Goal: Information Seeking & Learning: Learn about a topic

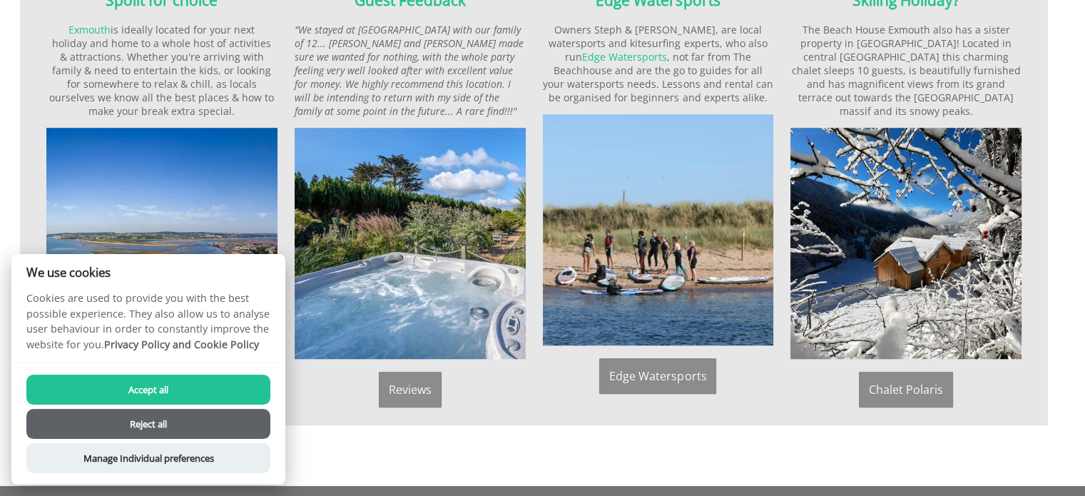
scroll to position [1141, 0]
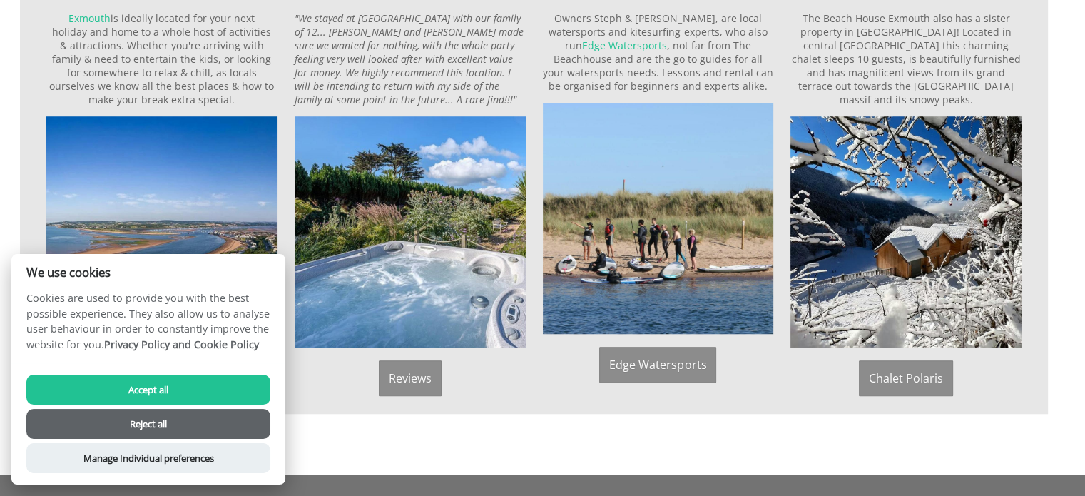
click at [141, 390] on button "Accept all" at bounding box center [148, 389] width 244 height 30
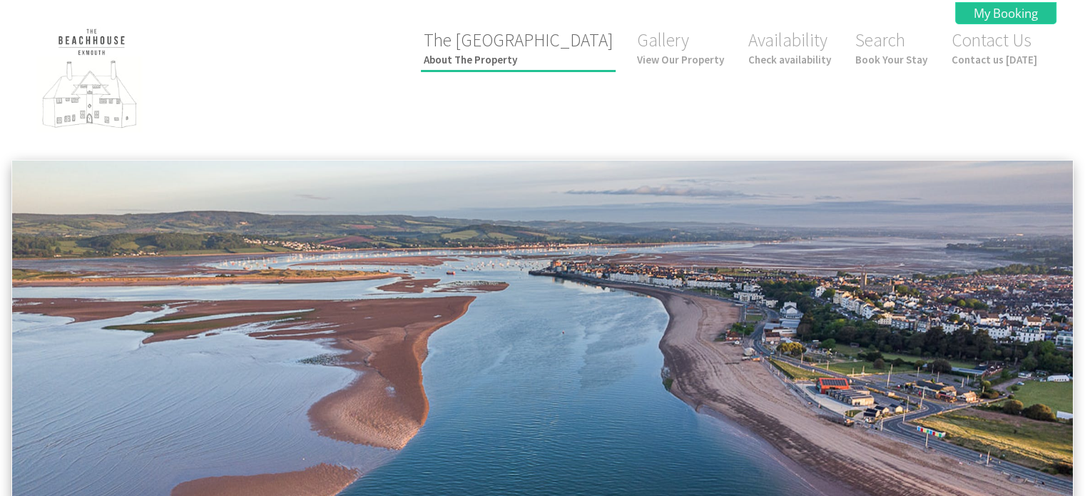
click at [559, 58] on small "About The Property" at bounding box center [518, 60] width 189 height 14
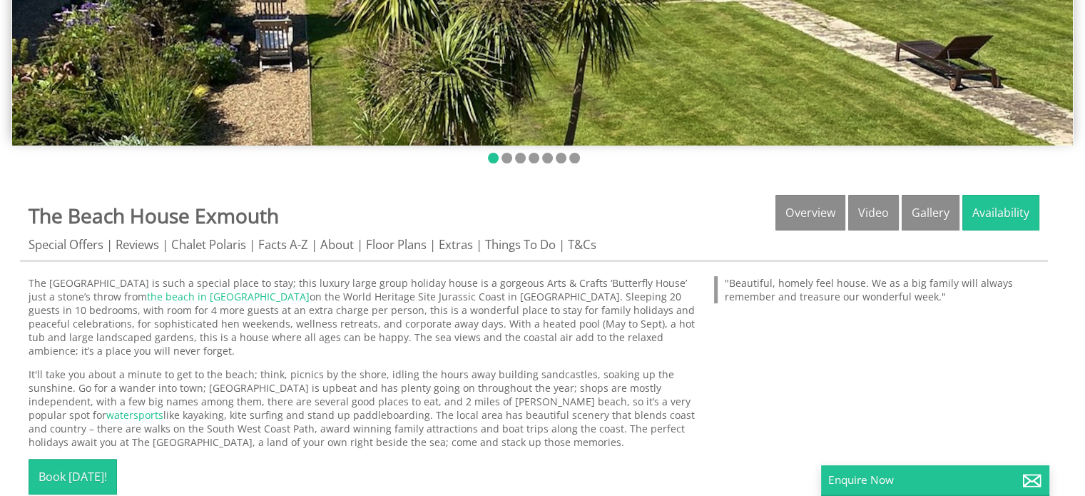
scroll to position [357, 0]
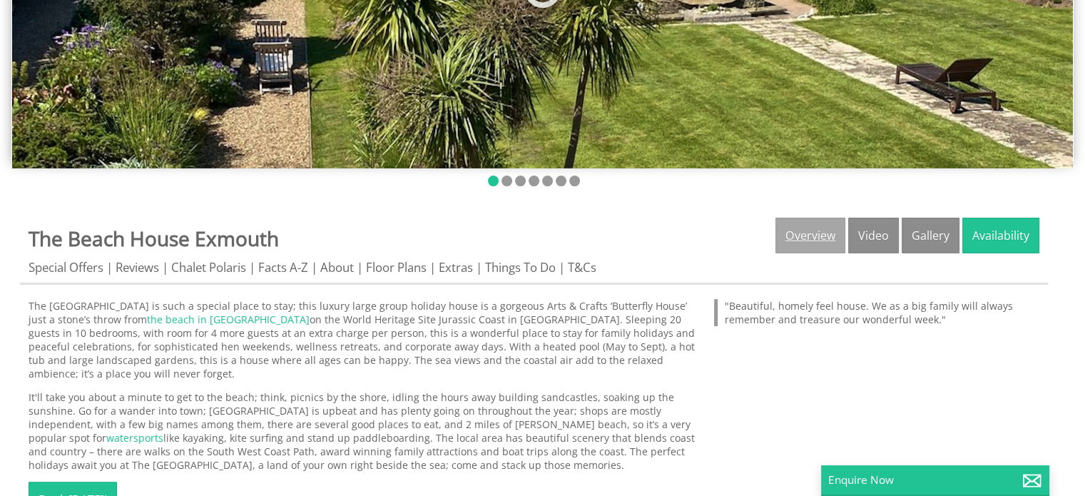
click at [812, 233] on link "Overview" at bounding box center [810, 235] width 70 height 36
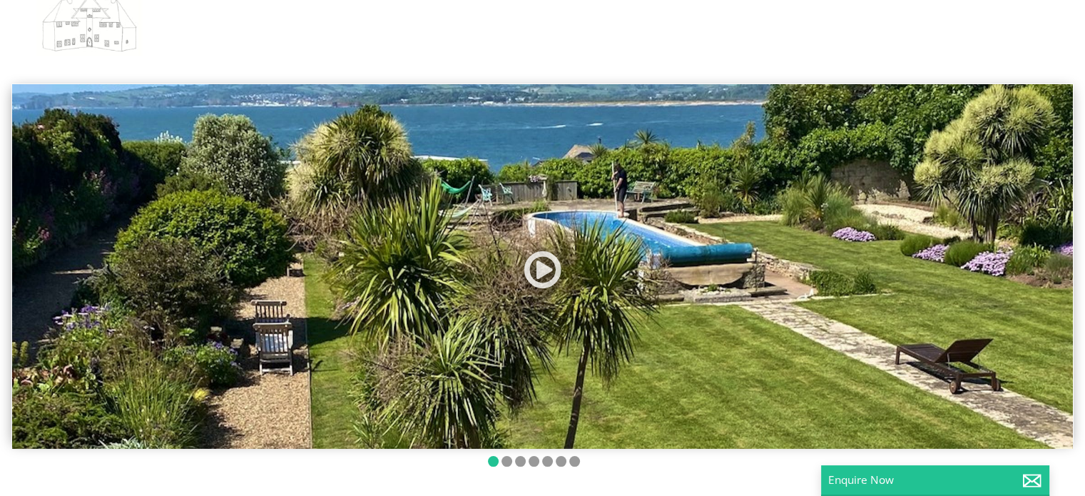
scroll to position [0, 0]
